Goal: Task Accomplishment & Management: Complete application form

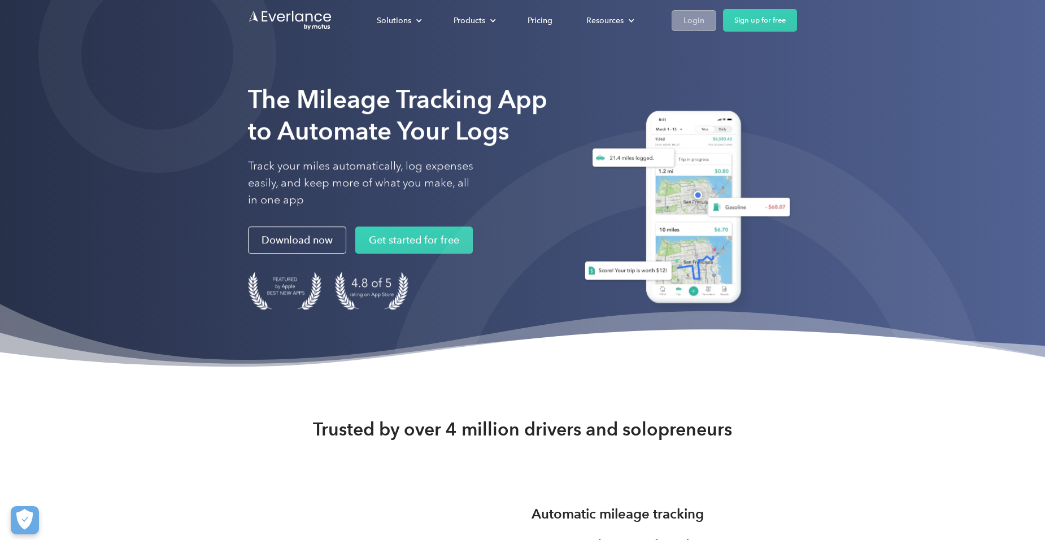
click at [695, 23] on div "Login" at bounding box center [693, 21] width 21 height 14
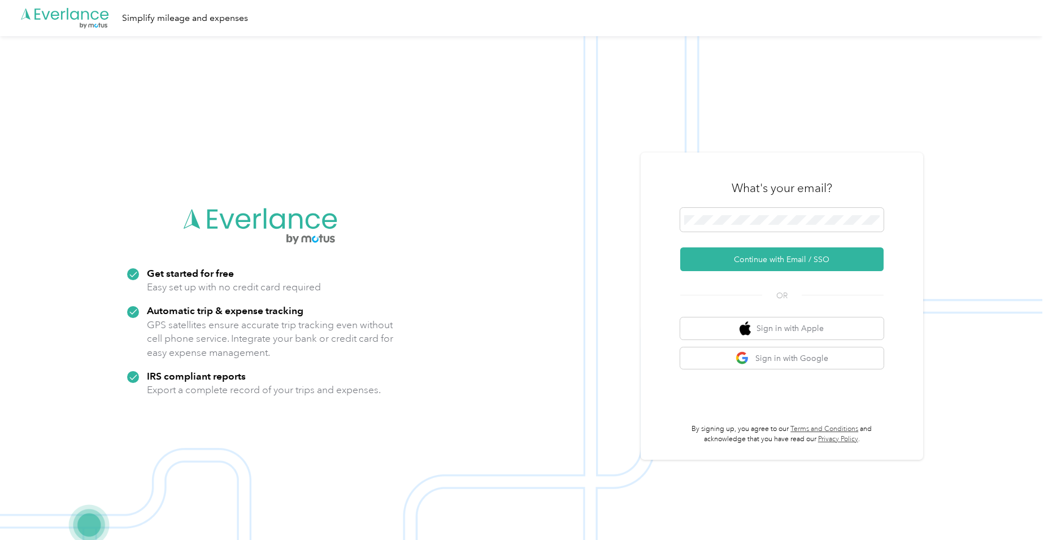
click at [731, 250] on button "Continue with Email / SSO" at bounding box center [781, 259] width 203 height 24
click at [737, 250] on button "Continue with Email / SSO" at bounding box center [781, 259] width 203 height 24
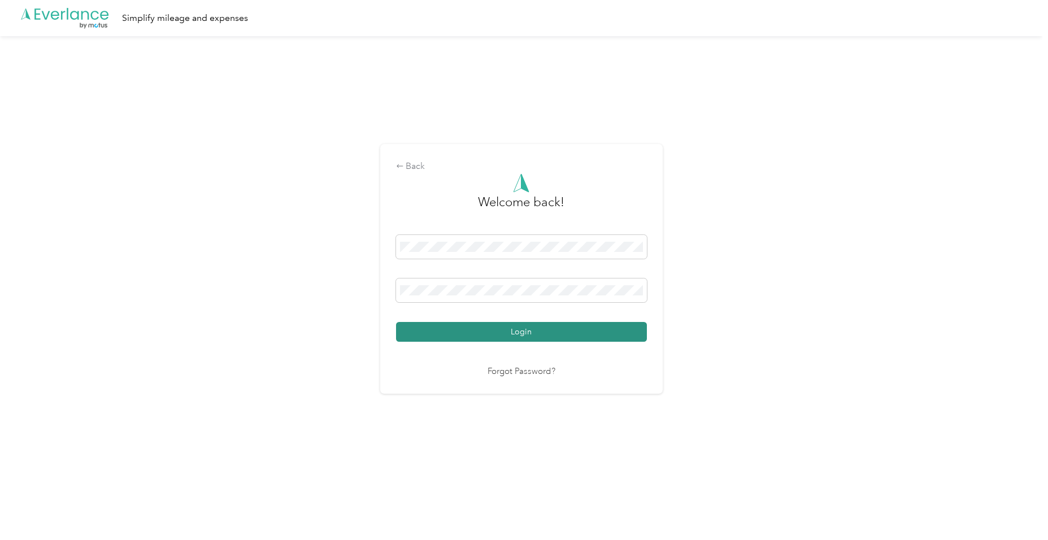
click at [535, 330] on button "Login" at bounding box center [521, 332] width 251 height 20
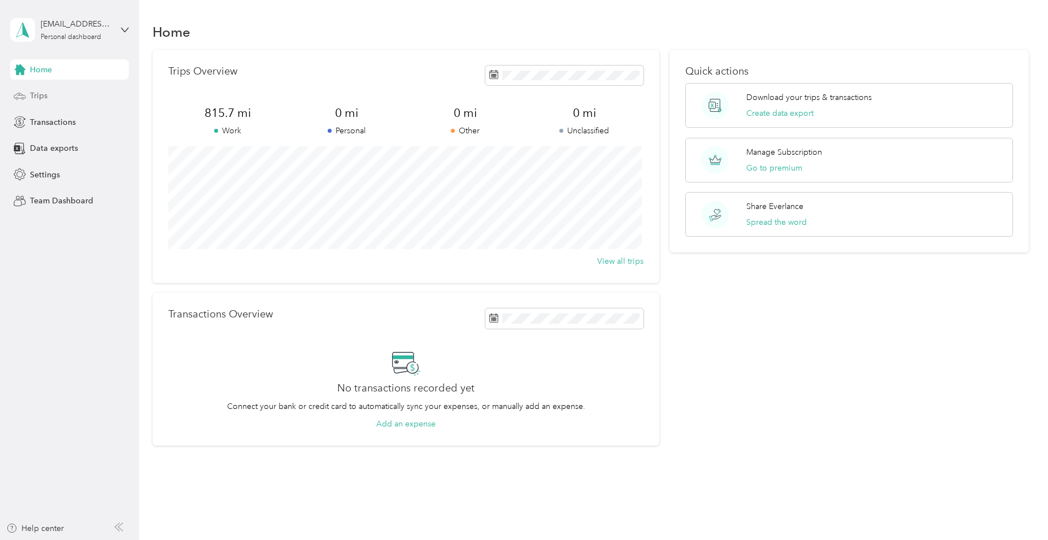
click at [19, 104] on div "Trips" at bounding box center [69, 96] width 119 height 20
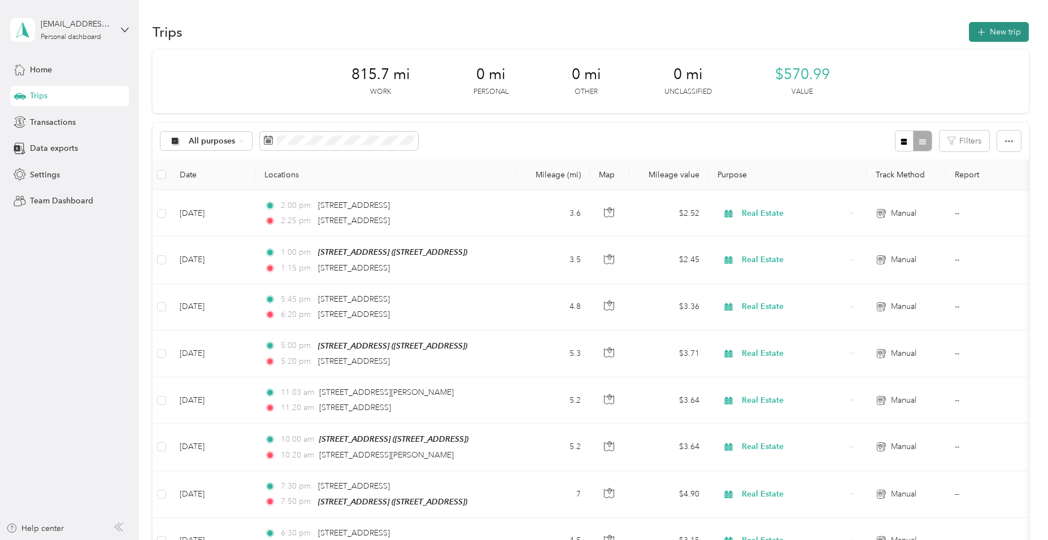
click at [998, 28] on button "New trip" at bounding box center [999, 32] width 60 height 20
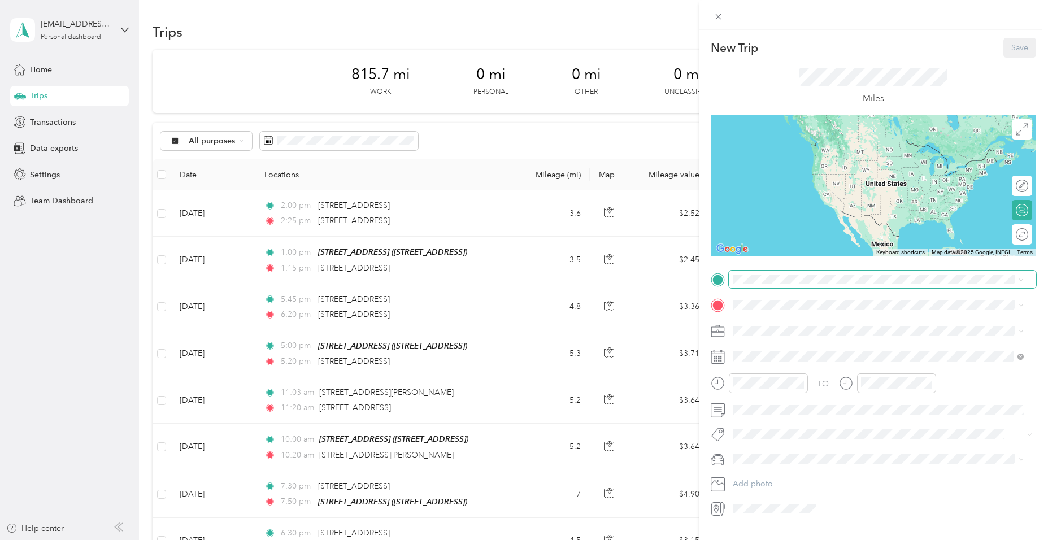
click at [754, 272] on span at bounding box center [882, 280] width 307 height 18
click at [751, 268] on div "New Trip Save This trip cannot be edited because it is either under review, app…" at bounding box center [873, 278] width 325 height 480
click at [746, 287] on span at bounding box center [882, 280] width 307 height 18
click at [766, 326] on div "[STREET_ADDRESS] [STREET_ADDRESS]" at bounding box center [791, 331] width 76 height 24
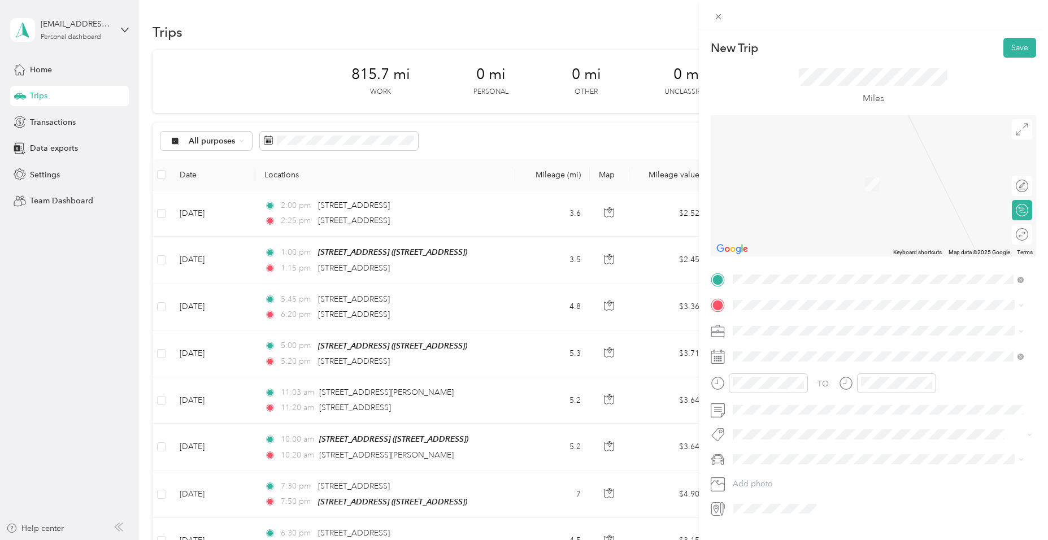
click at [799, 348] on span "[STREET_ADDRESS][US_STATE]" at bounding box center [809, 344] width 113 height 10
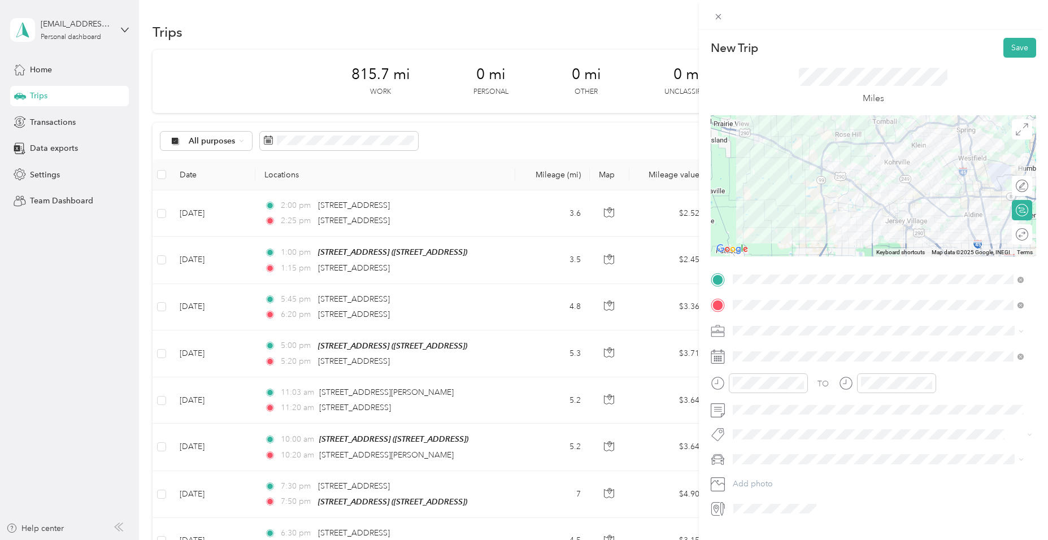
click at [752, 391] on li "Real Estate" at bounding box center [878, 389] width 299 height 20
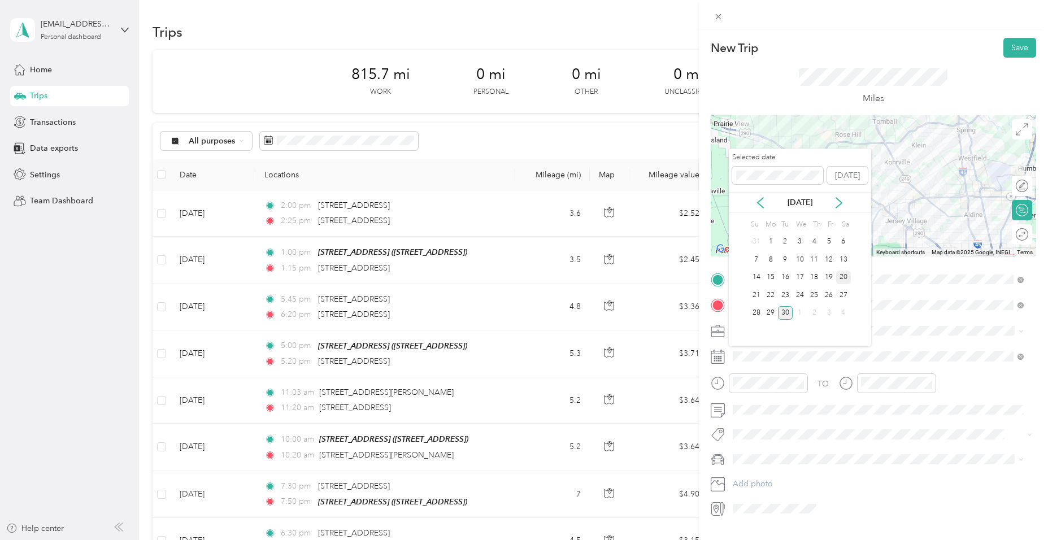
click at [846, 280] on div "20" at bounding box center [843, 278] width 15 height 14
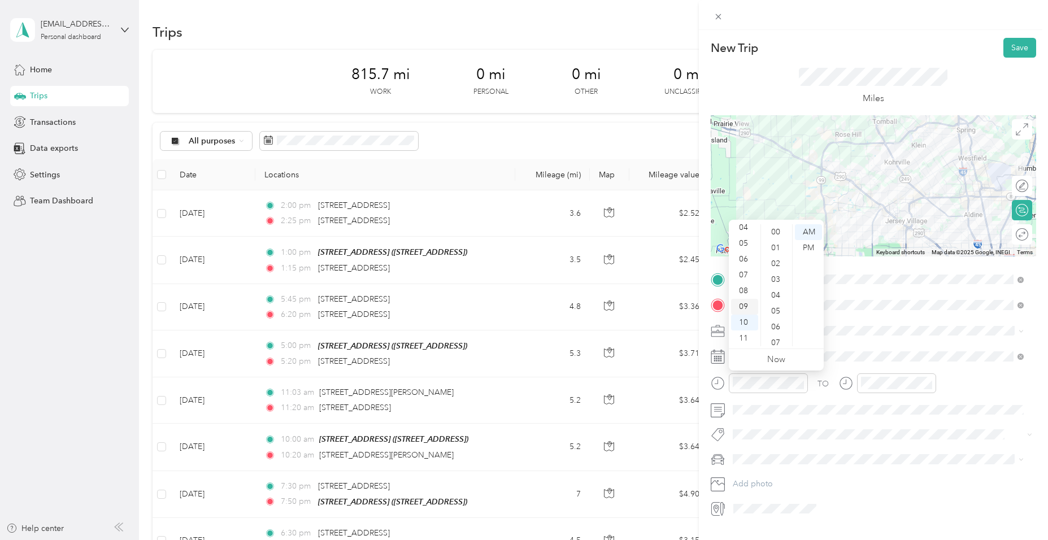
click at [741, 306] on div "09" at bounding box center [744, 307] width 27 height 16
click at [777, 307] on div "30" at bounding box center [776, 309] width 27 height 16
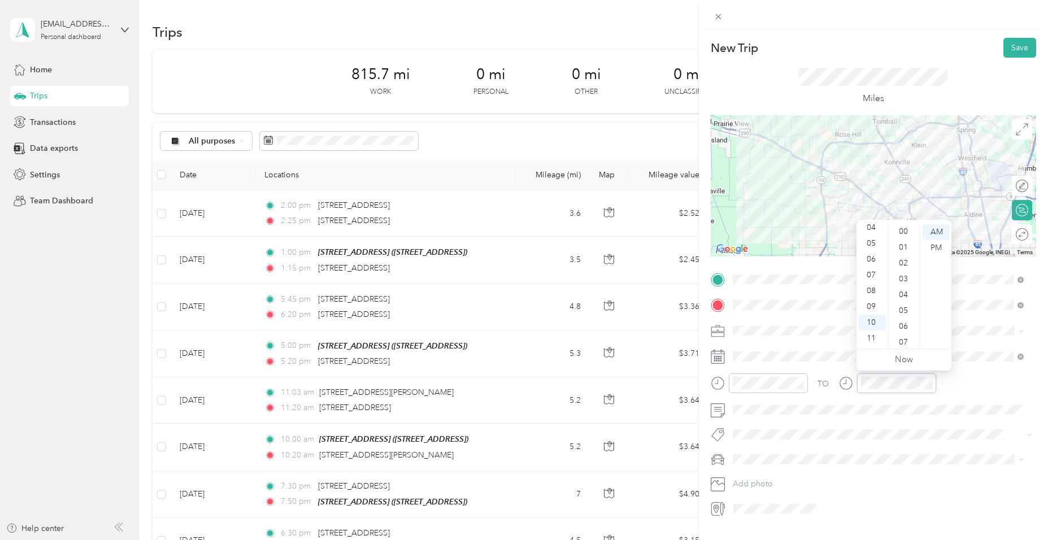
scroll to position [0, 0]
click at [902, 233] on div "00" at bounding box center [904, 232] width 27 height 16
click at [1019, 46] on button "Save" at bounding box center [1019, 48] width 33 height 20
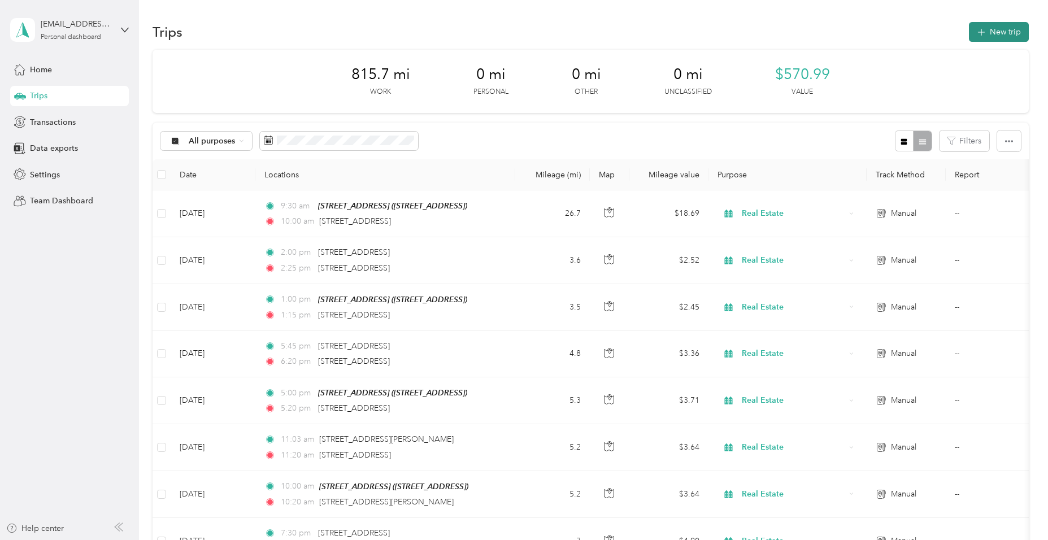
click at [1006, 29] on button "New trip" at bounding box center [999, 32] width 60 height 20
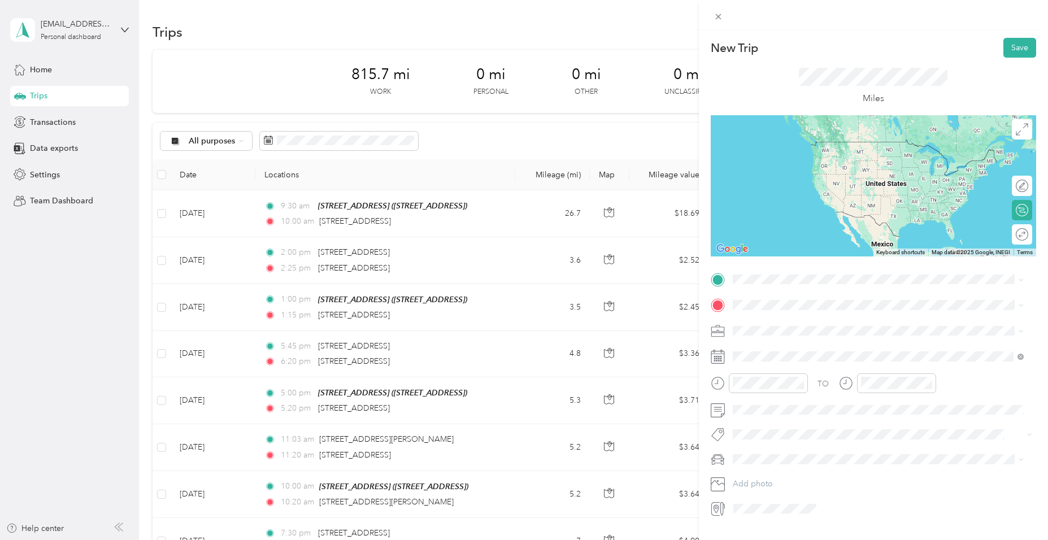
click at [772, 321] on span "[STREET_ADDRESS][US_STATE]" at bounding box center [809, 316] width 113 height 10
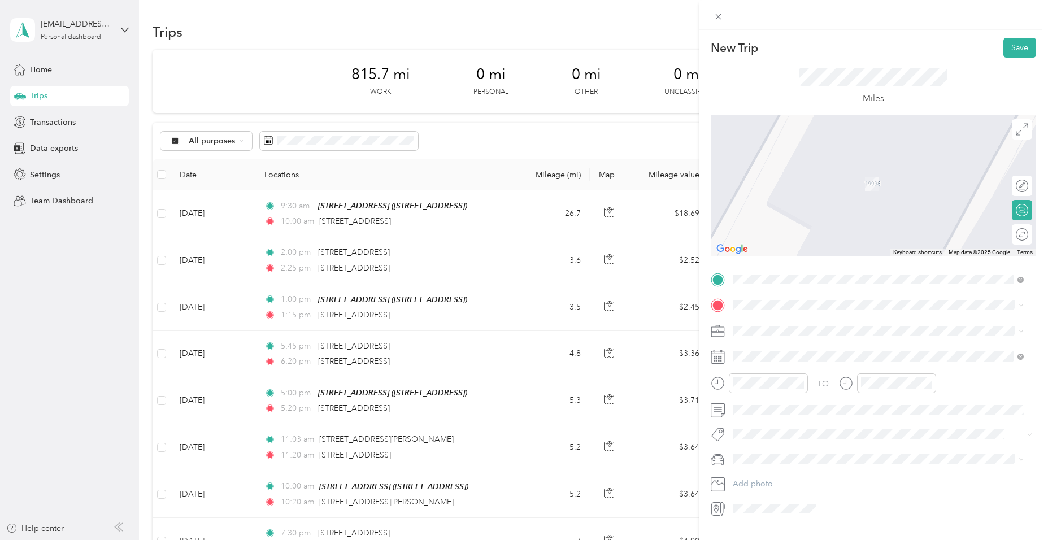
click at [806, 350] on span "[STREET_ADDRESS][US_STATE]" at bounding box center [809, 344] width 113 height 10
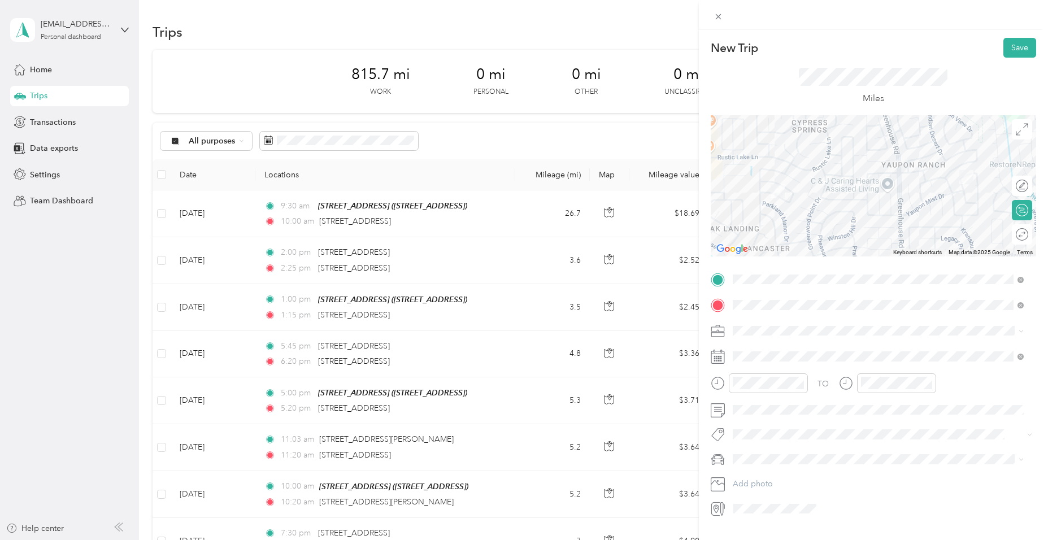
click at [751, 389] on div "Real Estate" at bounding box center [878, 389] width 283 height 12
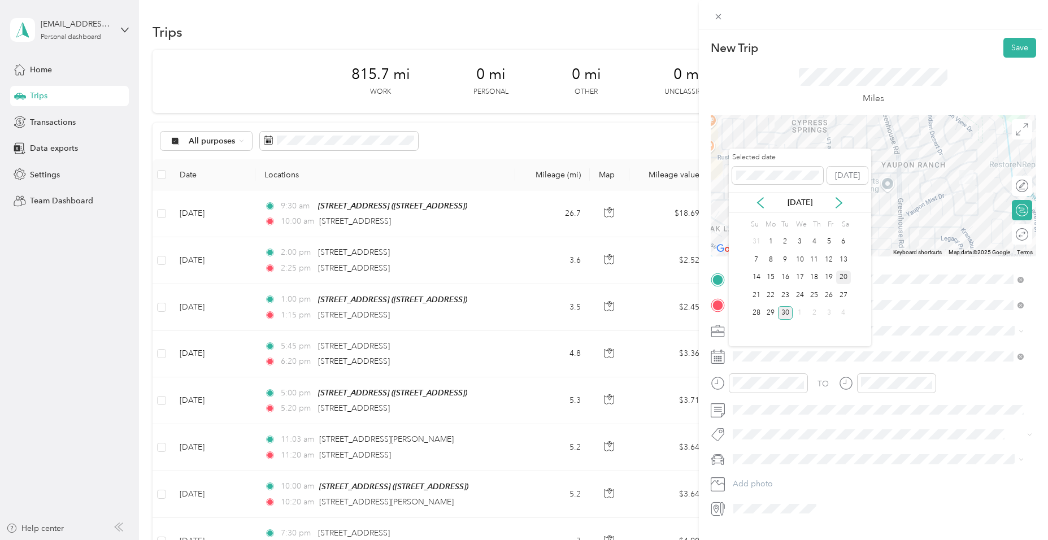
click at [844, 278] on div "20" at bounding box center [843, 278] width 15 height 14
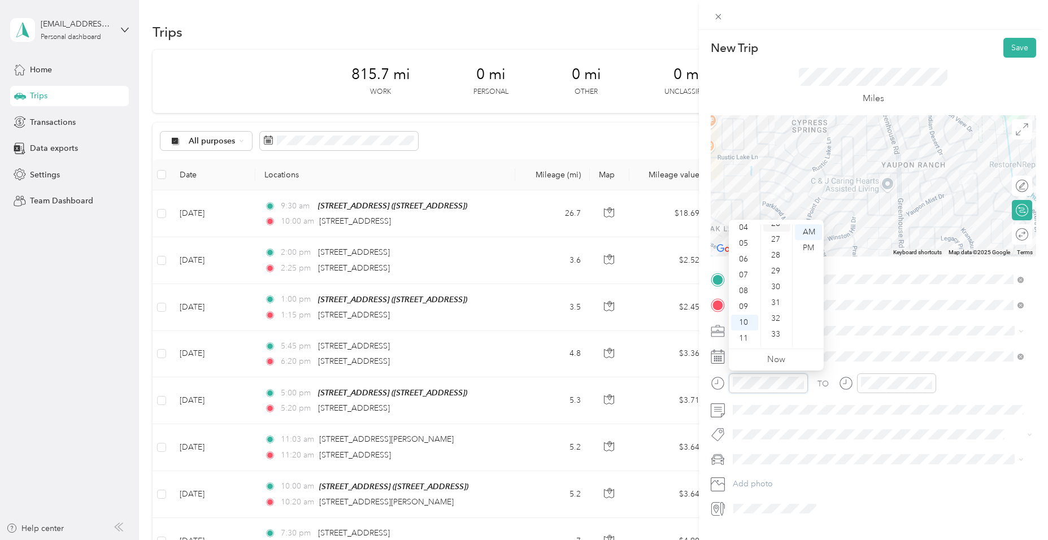
scroll to position [429, 0]
click at [781, 278] on div "30" at bounding box center [776, 277] width 27 height 16
click at [870, 344] on div "11" at bounding box center [871, 338] width 27 height 16
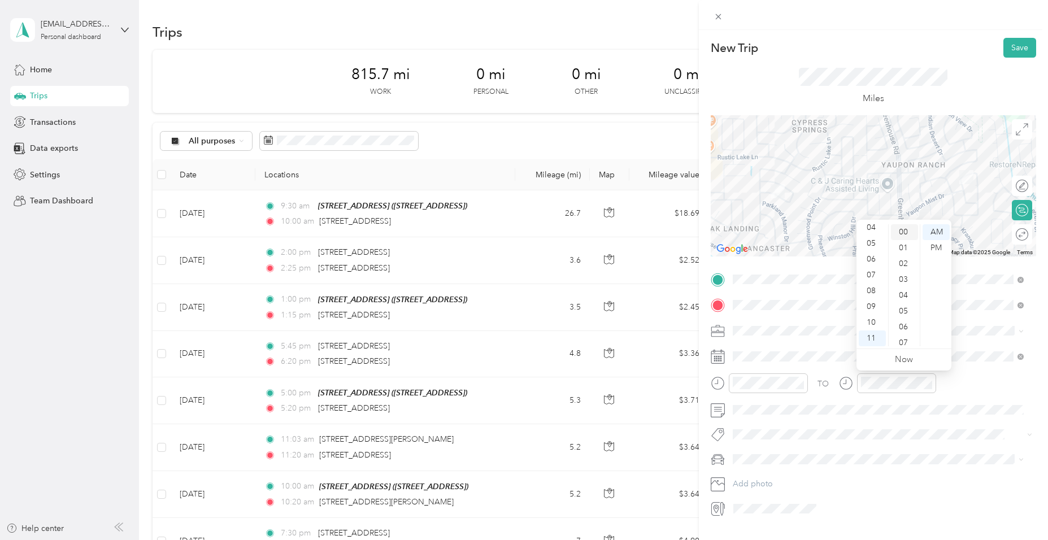
click at [904, 237] on div "00" at bounding box center [904, 232] width 27 height 16
click at [1016, 50] on button "Save" at bounding box center [1019, 48] width 33 height 20
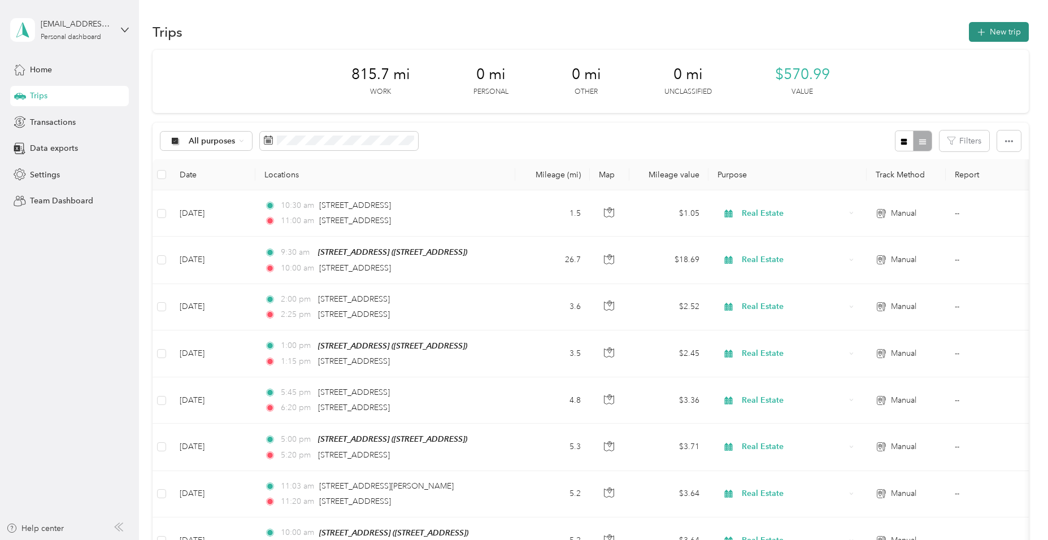
click at [987, 33] on button "New trip" at bounding box center [999, 32] width 60 height 20
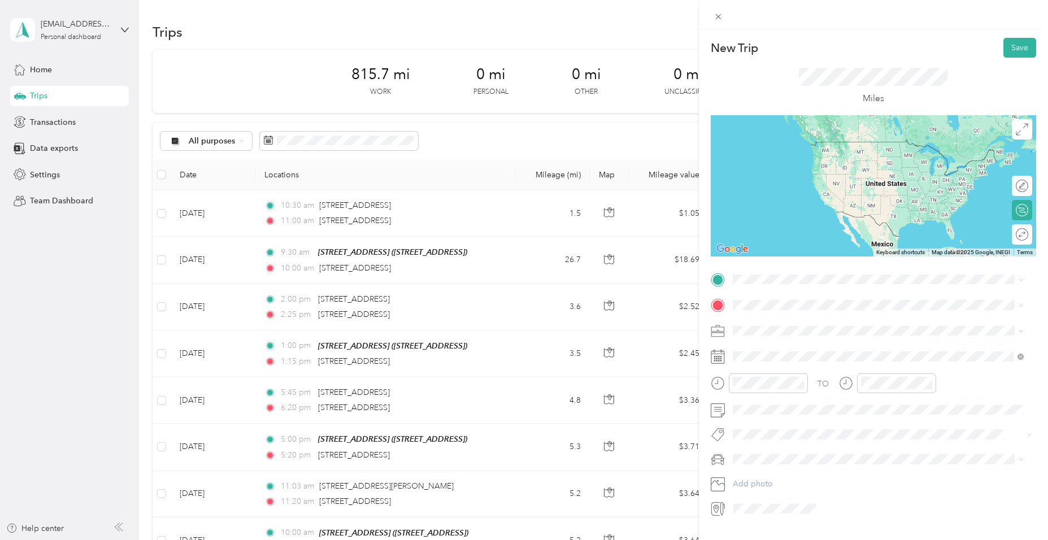
click at [795, 319] on span "[STREET_ADDRESS][US_STATE]" at bounding box center [809, 316] width 113 height 10
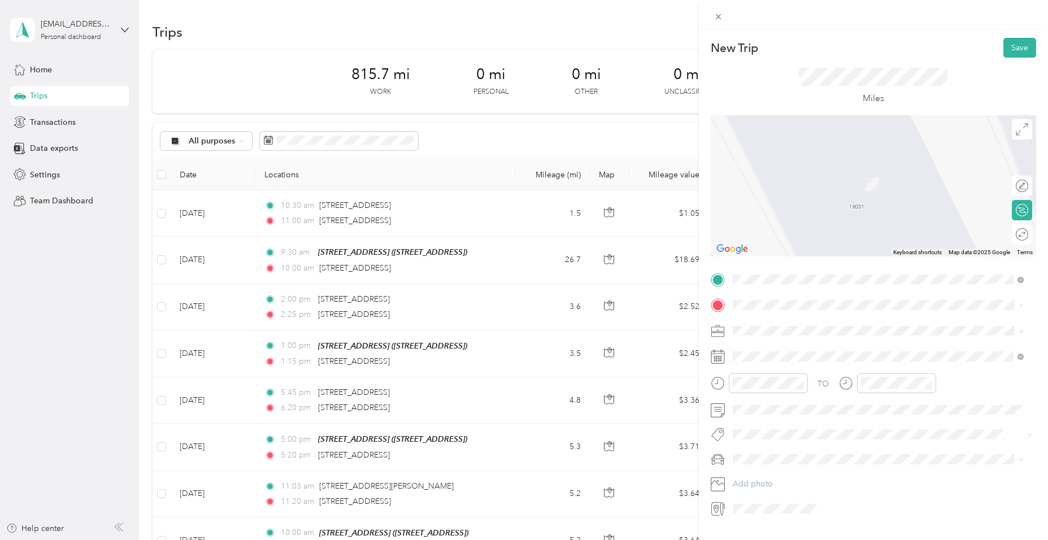
click at [763, 342] on span "[STREET_ADDRESS][US_STATE]" at bounding box center [809, 340] width 113 height 10
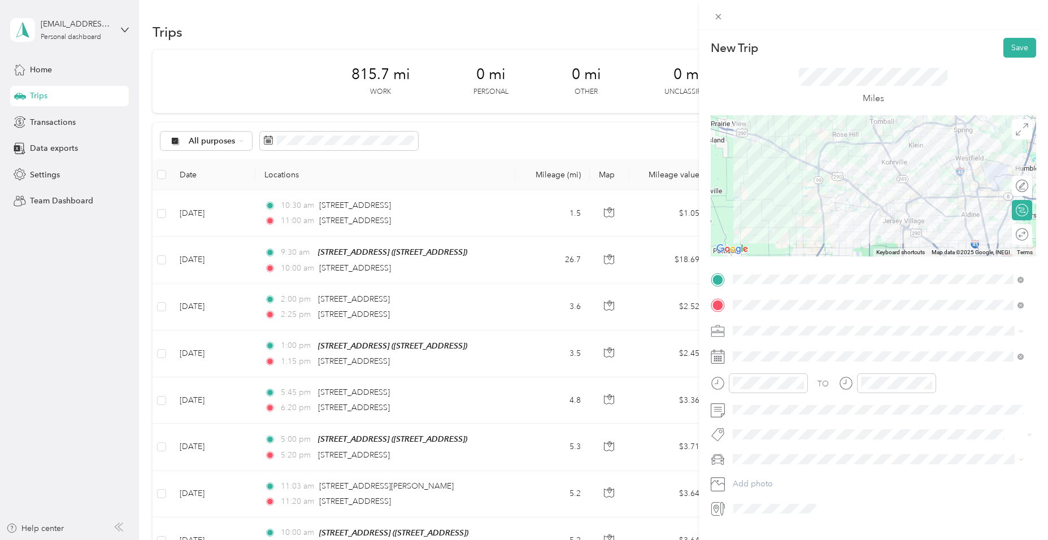
click at [720, 330] on icon at bounding box center [718, 331] width 14 height 14
click at [751, 385] on span "Real Estate" at bounding box center [756, 390] width 38 height 10
click at [744, 336] on div "11" at bounding box center [744, 338] width 27 height 16
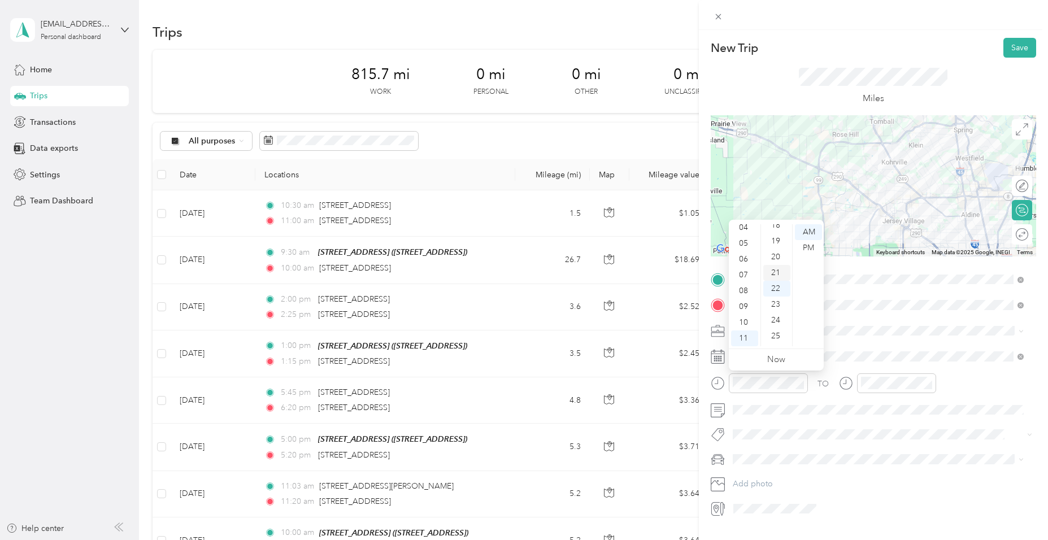
click at [770, 259] on div "20" at bounding box center [776, 257] width 27 height 16
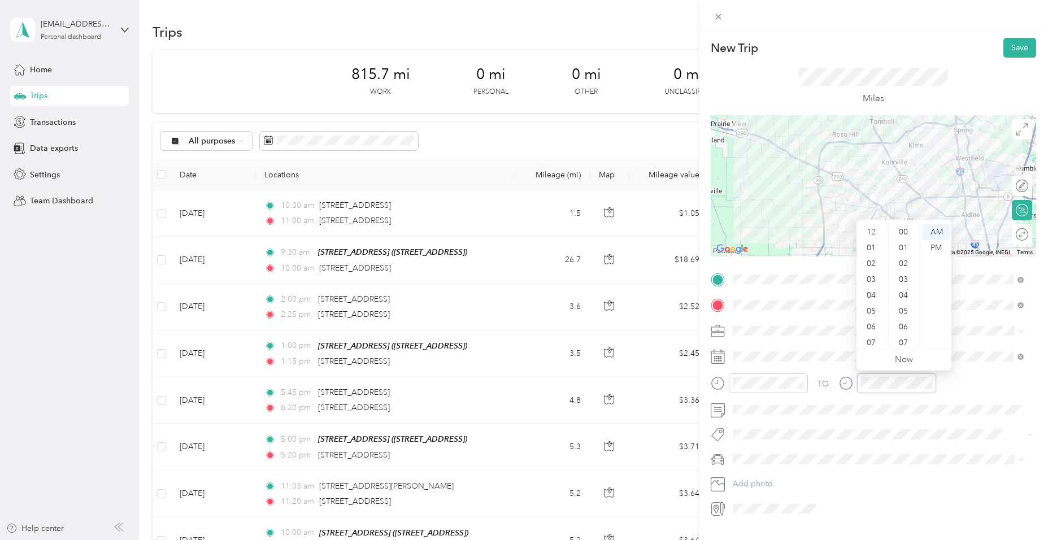
scroll to position [68, 0]
click at [872, 335] on div "11" at bounding box center [871, 338] width 27 height 16
click at [902, 260] on div "45" at bounding box center [904, 257] width 27 height 16
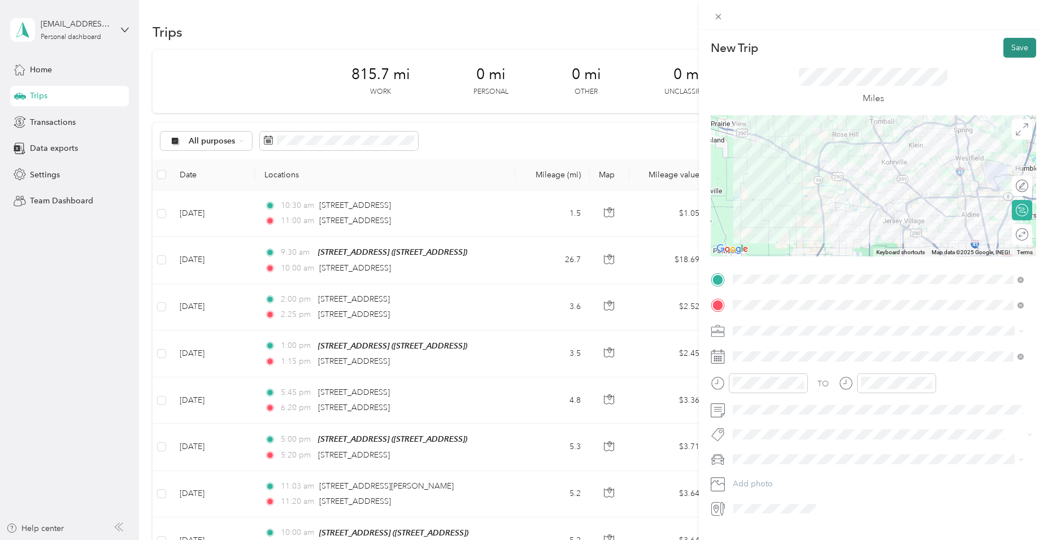
click at [1006, 46] on button "Save" at bounding box center [1019, 48] width 33 height 20
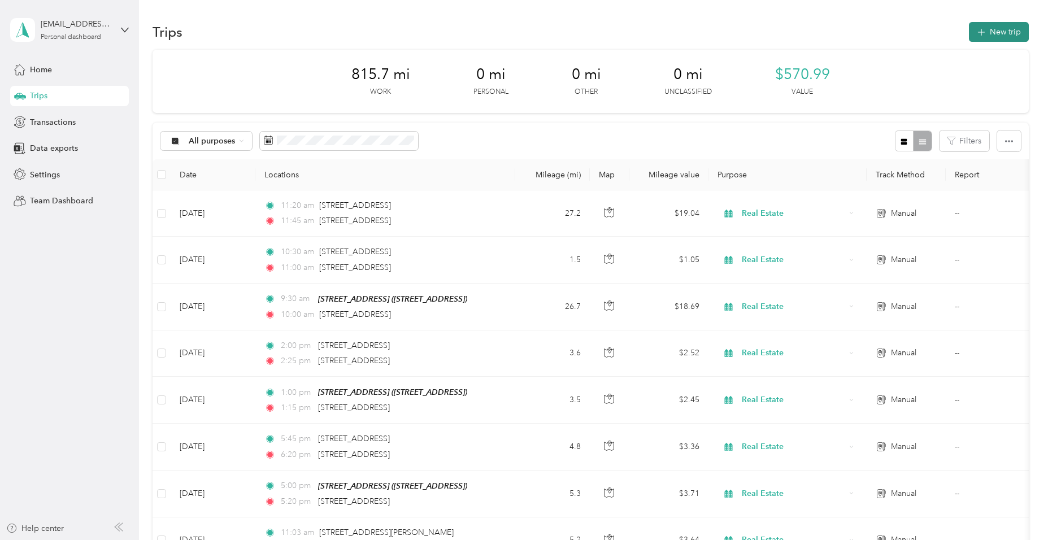
click at [978, 31] on icon "button" at bounding box center [980, 32] width 13 height 13
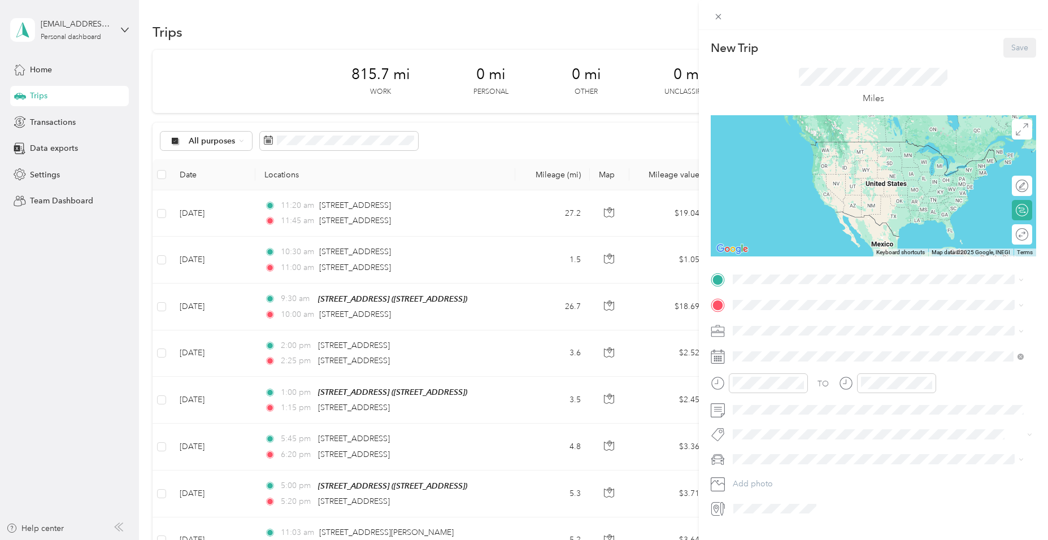
click at [792, 327] on div "[STREET_ADDRESS] [STREET_ADDRESS]" at bounding box center [791, 331] width 76 height 24
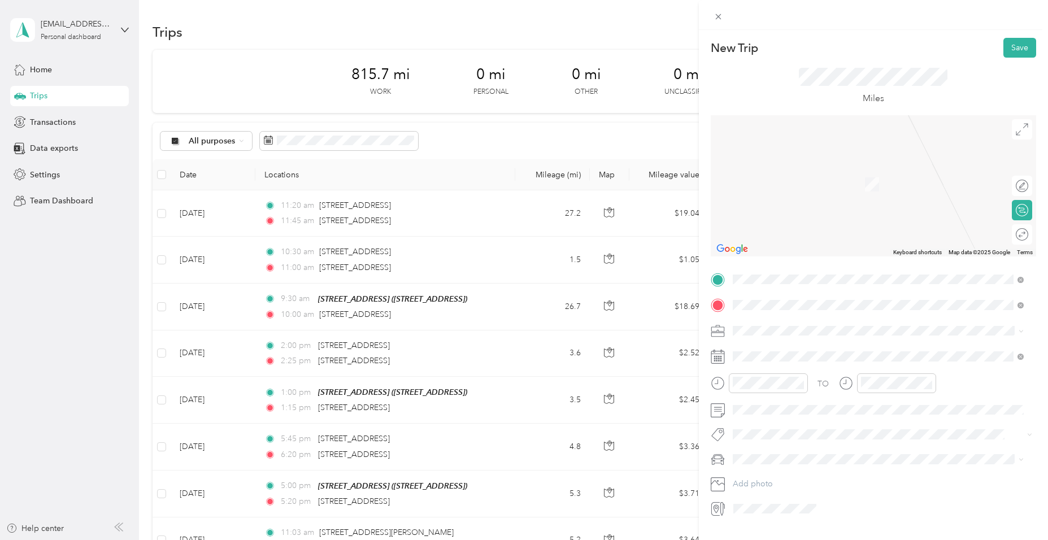
click at [786, 351] on span "[STREET_ADDRESS][US_STATE]" at bounding box center [809, 346] width 113 height 10
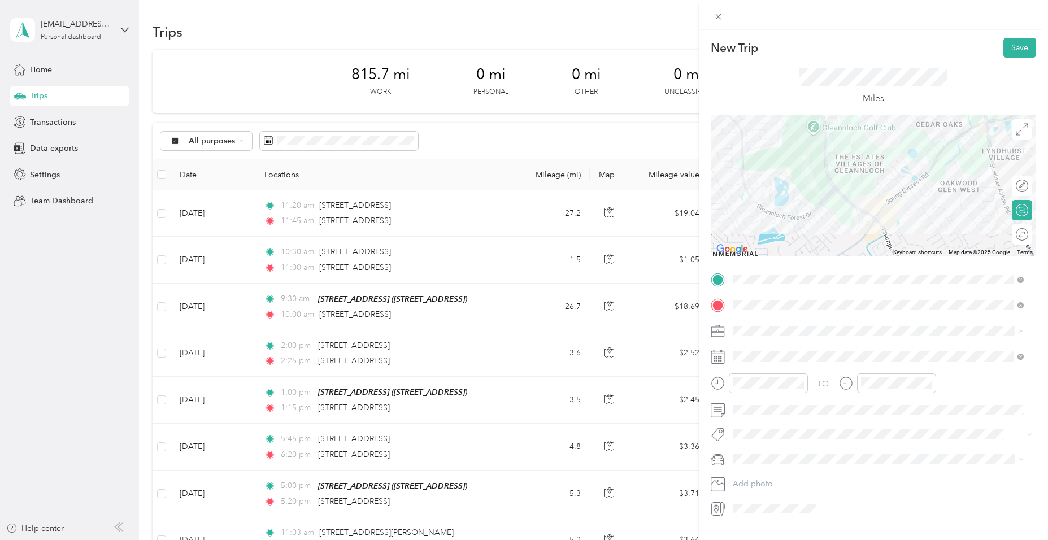
click at [741, 385] on span "Real Estate" at bounding box center [756, 390] width 38 height 10
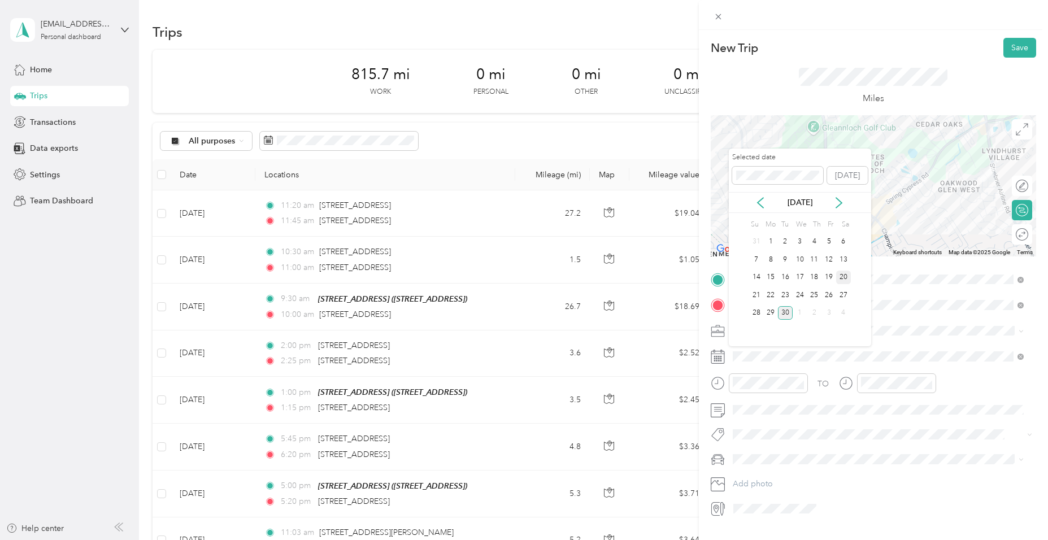
click at [845, 277] on div "20" at bounding box center [843, 278] width 15 height 14
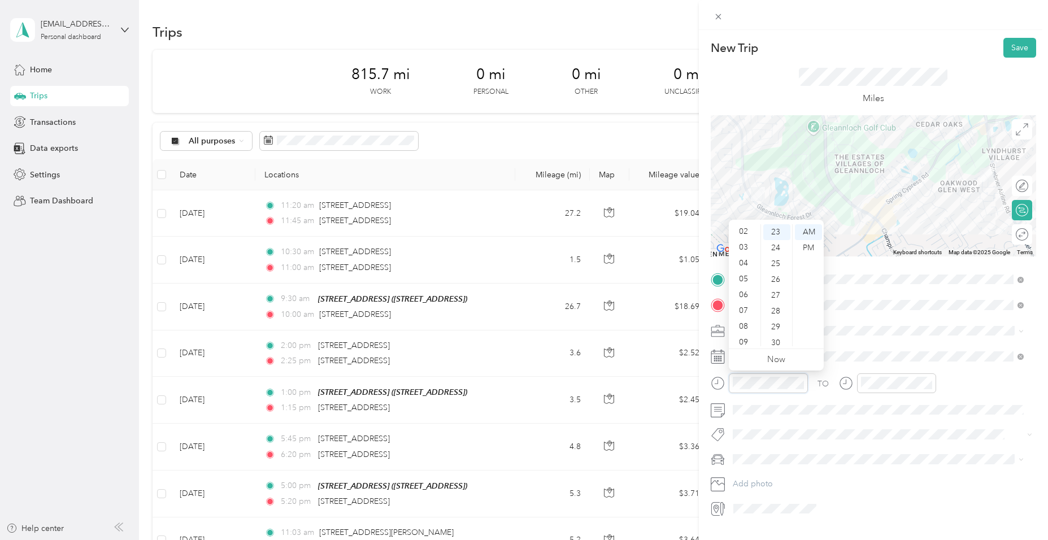
scroll to position [0, 0]
click at [742, 262] on div "02" at bounding box center [744, 264] width 27 height 16
click at [740, 247] on div "01" at bounding box center [744, 248] width 27 height 16
click at [777, 334] on ul "00 01 02 03 04 05 06 07 08 09 10 11 12 13 14 15 16 17 18 19 20 21 22 23 24 25 2…" at bounding box center [776, 285] width 32 height 122
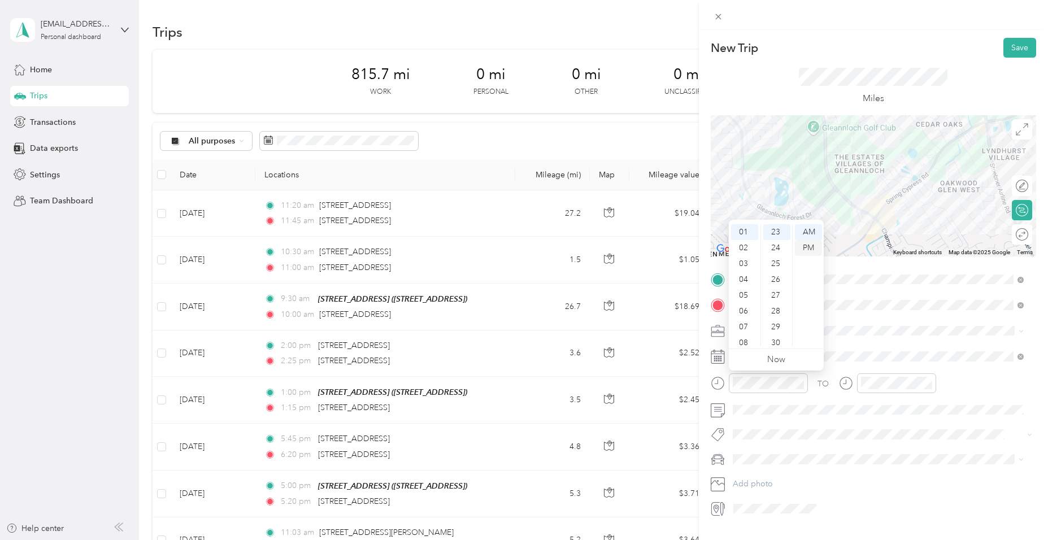
drag, startPoint x: 777, startPoint y: 333, endPoint x: 812, endPoint y: 245, distance: 94.1
click at [812, 245] on div "PM" at bounding box center [808, 248] width 27 height 16
click at [870, 246] on div "01" at bounding box center [871, 248] width 27 height 16
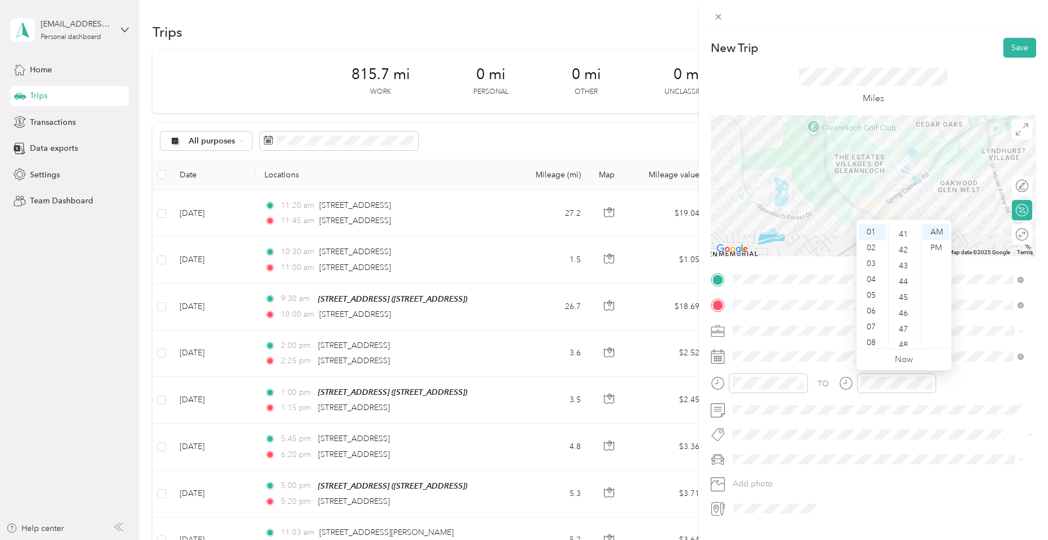
drag, startPoint x: 913, startPoint y: 299, endPoint x: 953, endPoint y: 263, distance: 54.4
click at [917, 291] on ul "00 01 02 03 04 05 06 07 08 09 10 11 12 13 14 15 16 17 18 19 20 21 22 23 24 25 2…" at bounding box center [904, 285] width 32 height 122
click at [939, 247] on div "PM" at bounding box center [935, 248] width 27 height 16
click at [907, 297] on div "45" at bounding box center [904, 298] width 27 height 16
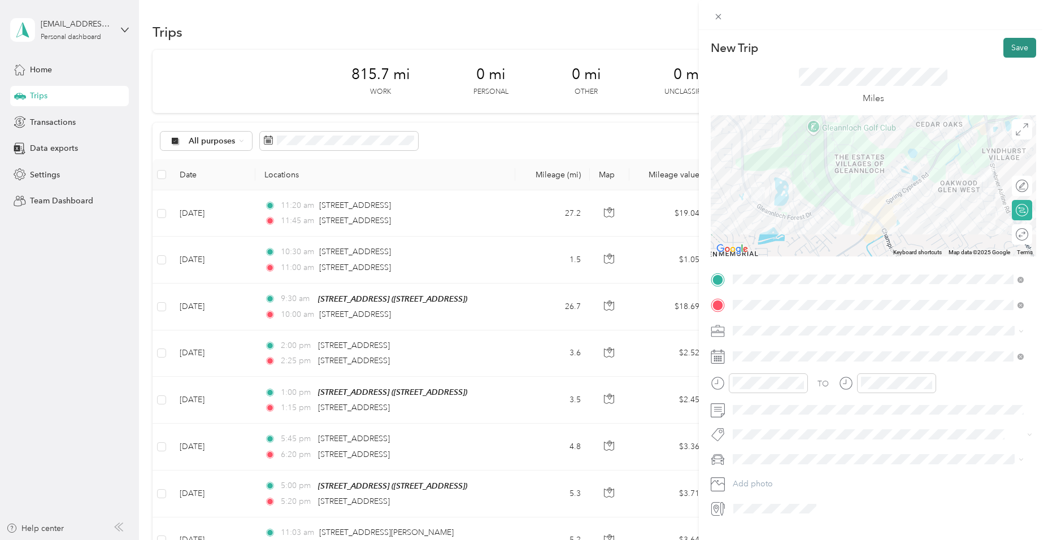
click at [1003, 45] on button "Save" at bounding box center [1019, 48] width 33 height 20
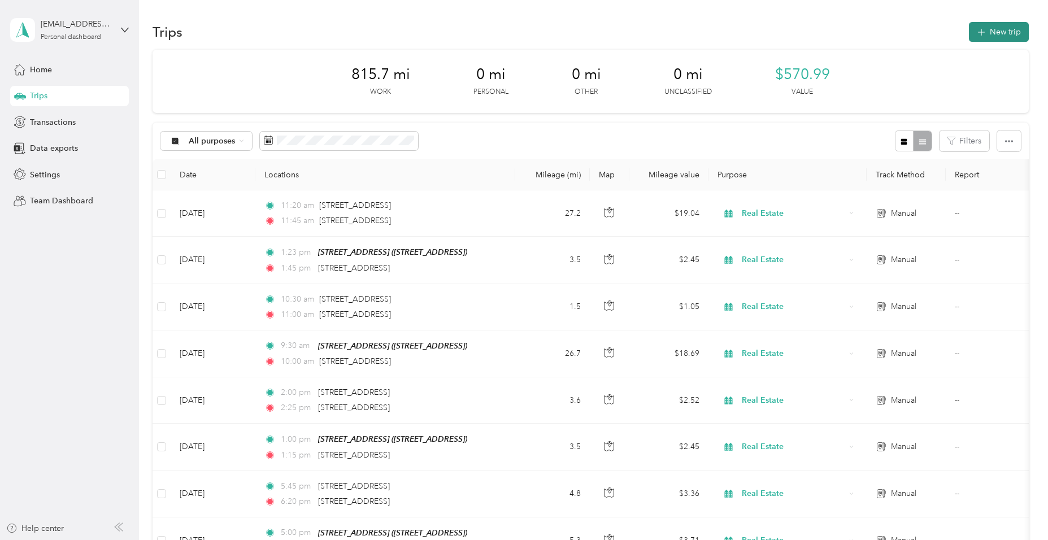
click at [997, 32] on button "New trip" at bounding box center [999, 32] width 60 height 20
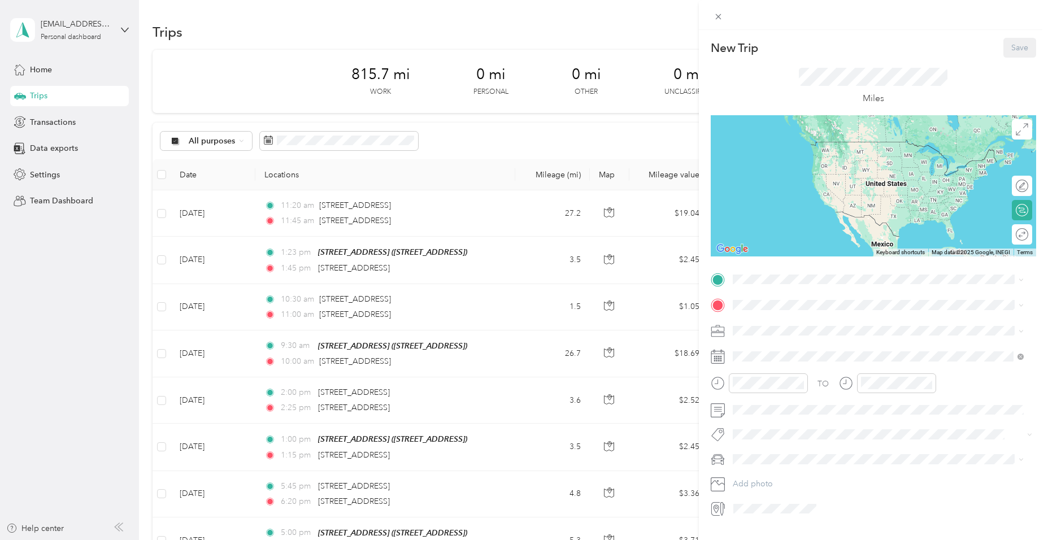
click at [215, 213] on div "New Trip Save This trip cannot be edited because it is either under review, app…" at bounding box center [524, 270] width 1048 height 540
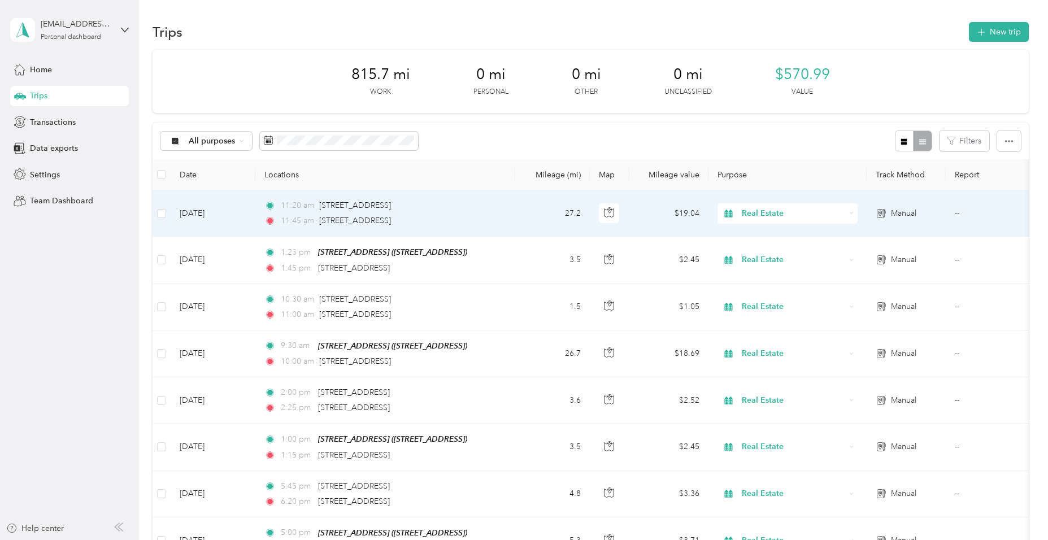
click at [204, 211] on td "[DATE]" at bounding box center [213, 213] width 85 height 46
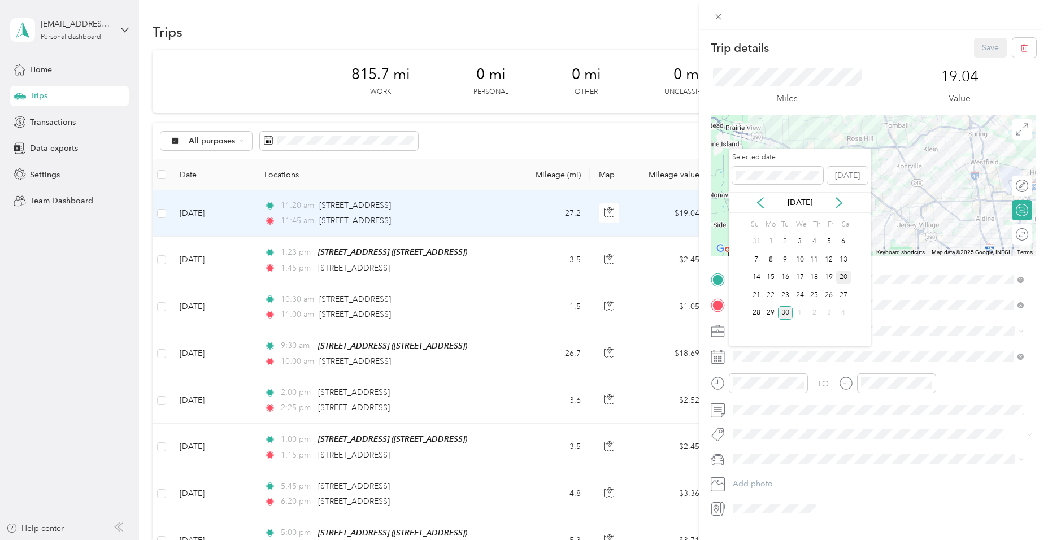
click at [846, 277] on div "20" at bounding box center [843, 278] width 15 height 14
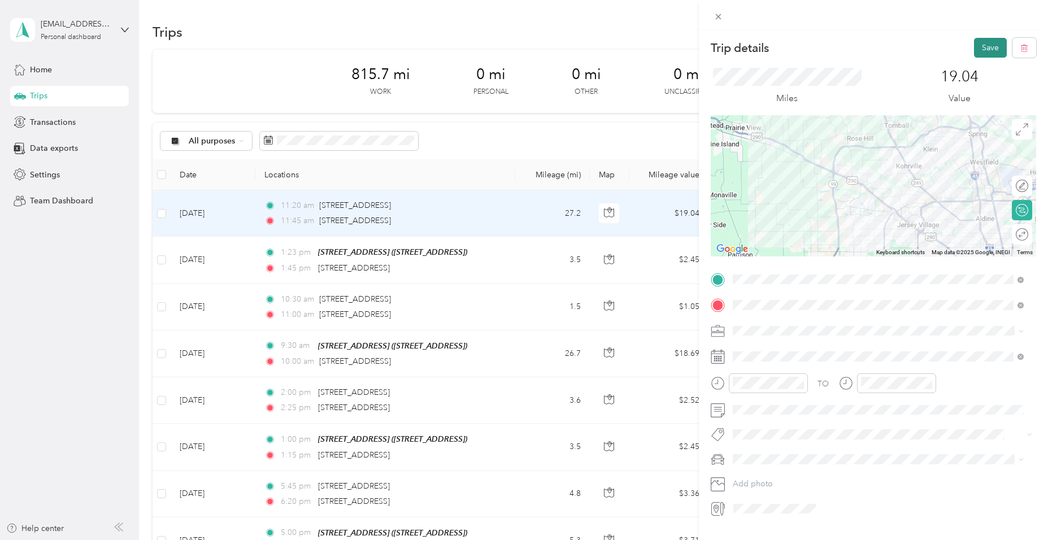
click at [977, 46] on button "Save" at bounding box center [990, 48] width 33 height 20
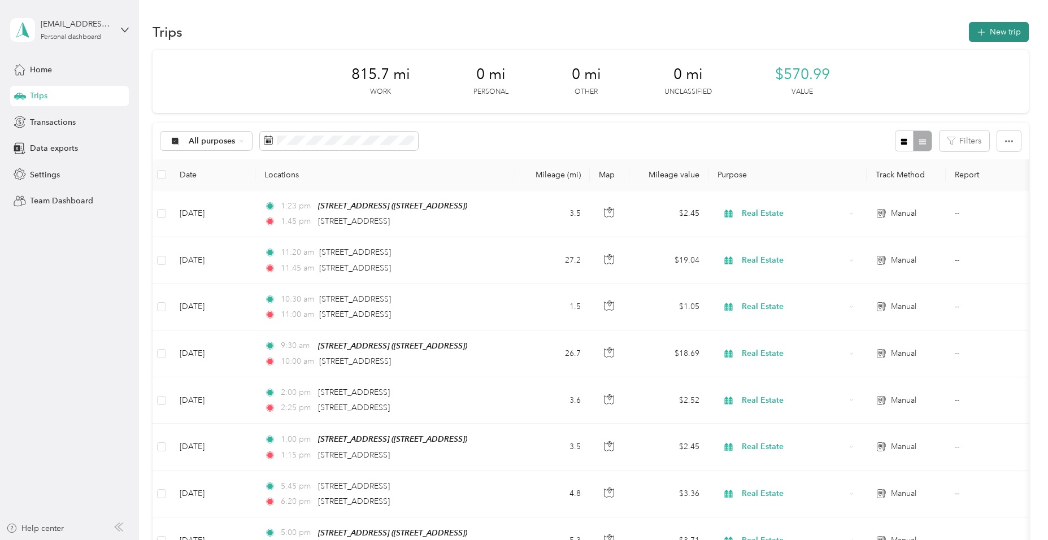
click at [1004, 32] on button "New trip" at bounding box center [999, 32] width 60 height 20
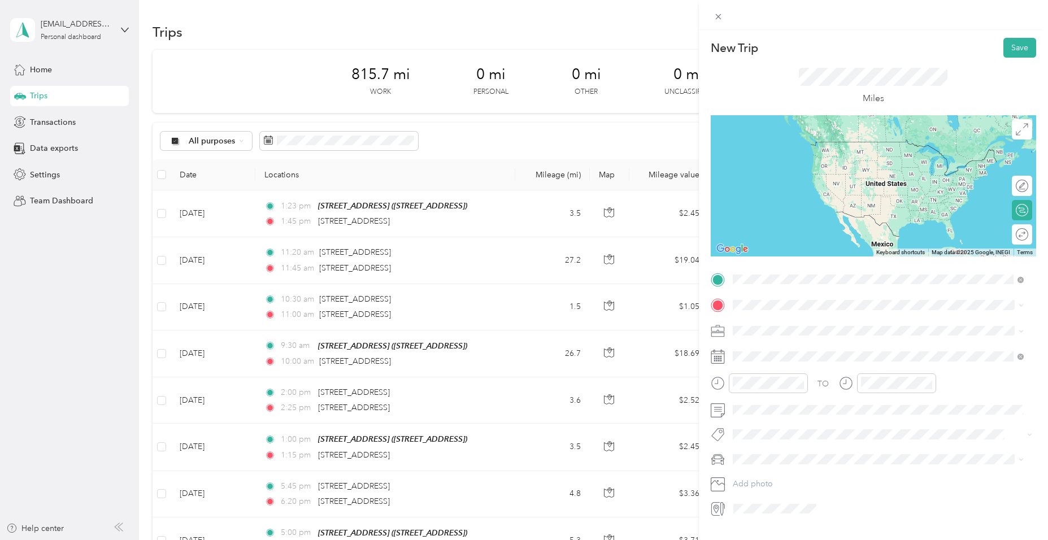
click at [773, 325] on span "[STREET_ADDRESS][US_STATE]" at bounding box center [809, 320] width 113 height 10
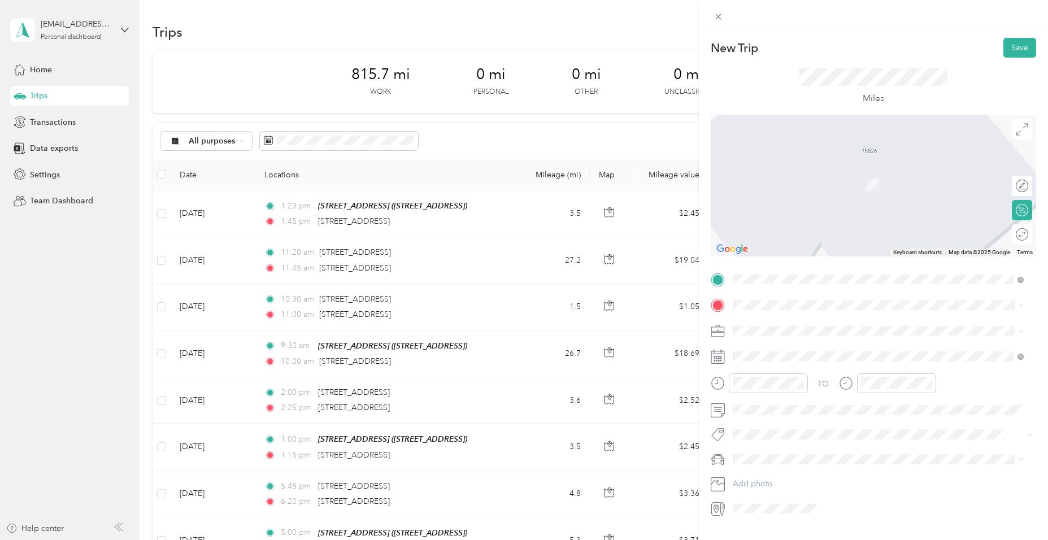
click at [757, 341] on div "[STREET_ADDRESS][US_STATE]" at bounding box center [878, 342] width 283 height 15
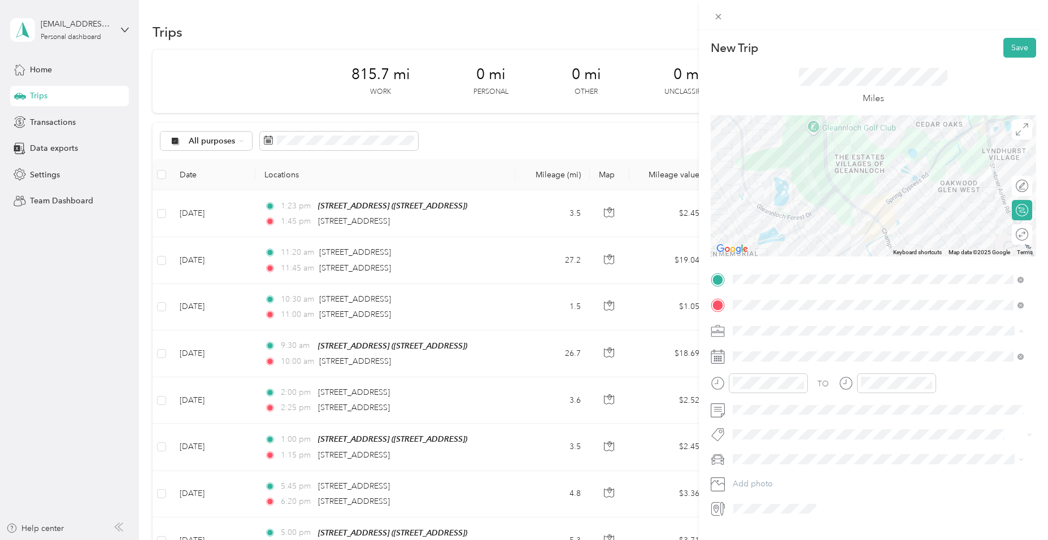
click at [752, 386] on span "Real Estate" at bounding box center [756, 390] width 38 height 10
click at [749, 268] on div "02" at bounding box center [744, 264] width 27 height 16
click at [772, 312] on div "30" at bounding box center [776, 311] width 27 height 16
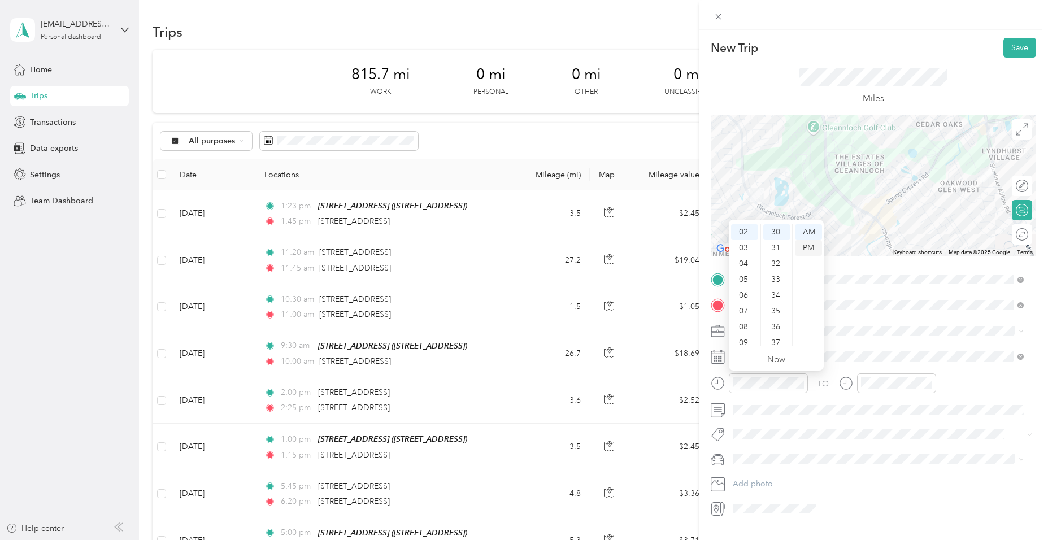
click at [812, 244] on div "PM" at bounding box center [808, 248] width 27 height 16
click at [876, 264] on div "02" at bounding box center [871, 264] width 27 height 16
click at [907, 288] on div "50" at bounding box center [904, 289] width 27 height 16
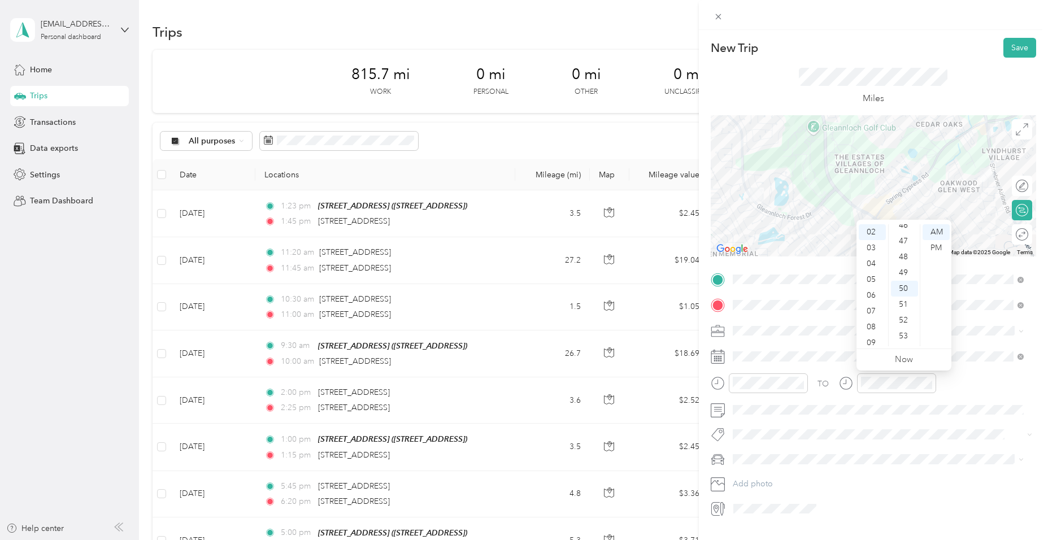
scroll to position [791, 0]
click at [935, 250] on div "PM" at bounding box center [935, 248] width 27 height 16
click at [1017, 58] on div "New Trip Save This trip cannot be edited because it is either under review, app…" at bounding box center [873, 278] width 325 height 480
click at [1013, 52] on button "Save" at bounding box center [1019, 48] width 33 height 20
